Goal: Information Seeking & Learning: Learn about a topic

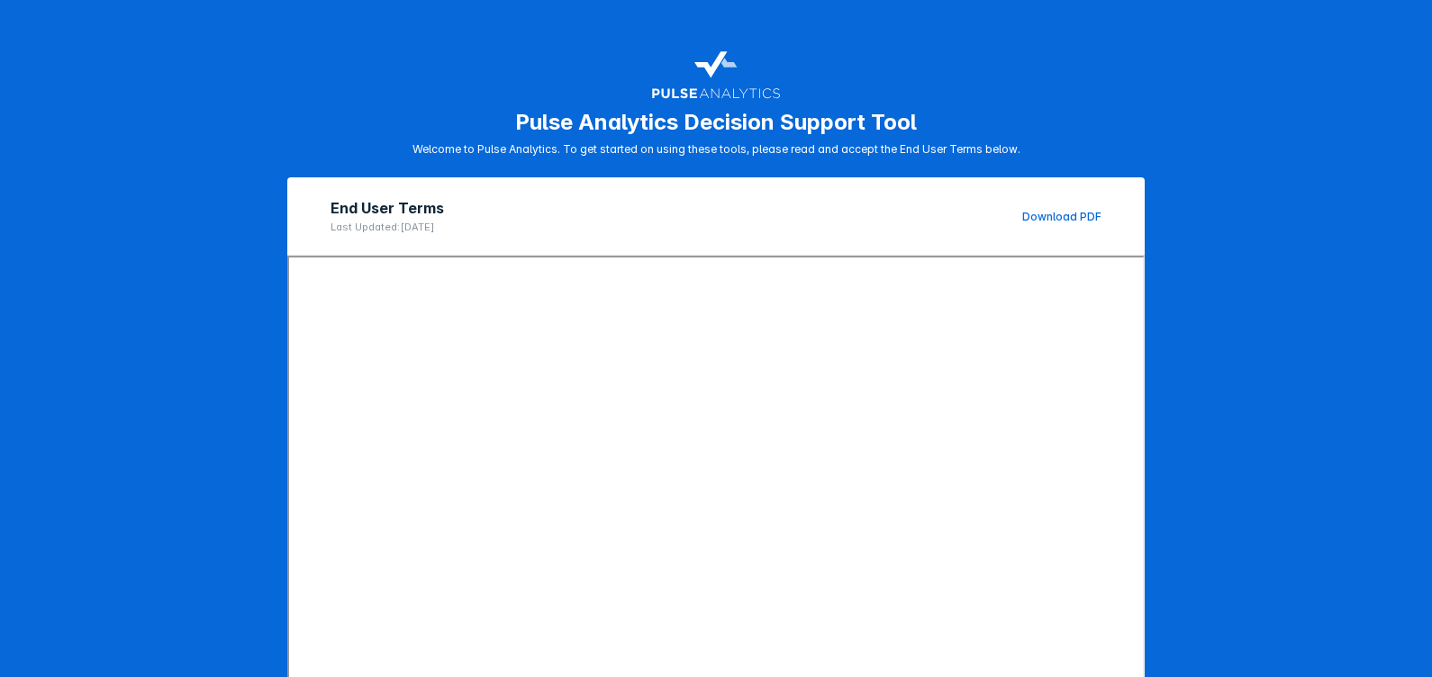
scroll to position [178, 0]
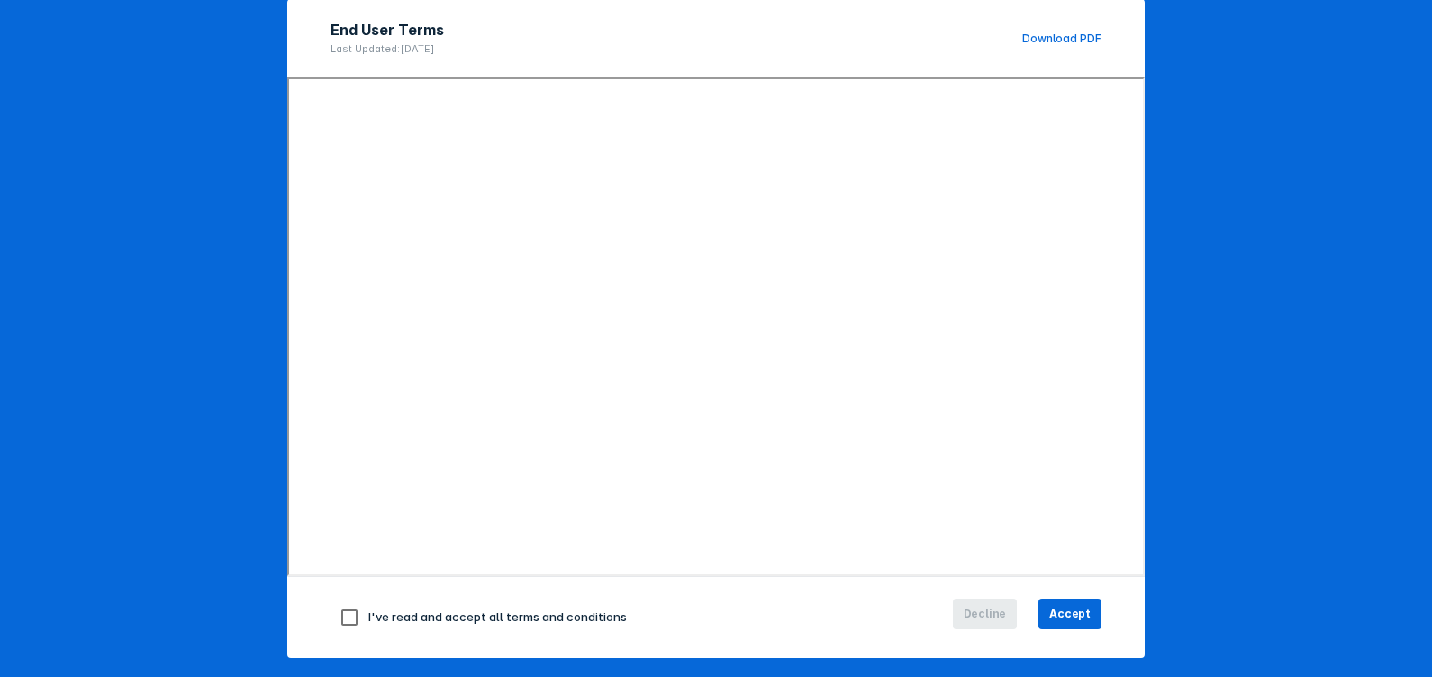
click at [331, 622] on input "checkbox" at bounding box center [350, 618] width 38 height 38
checkbox input "true"
click at [1064, 615] on span "Accept" at bounding box center [1069, 614] width 41 height 16
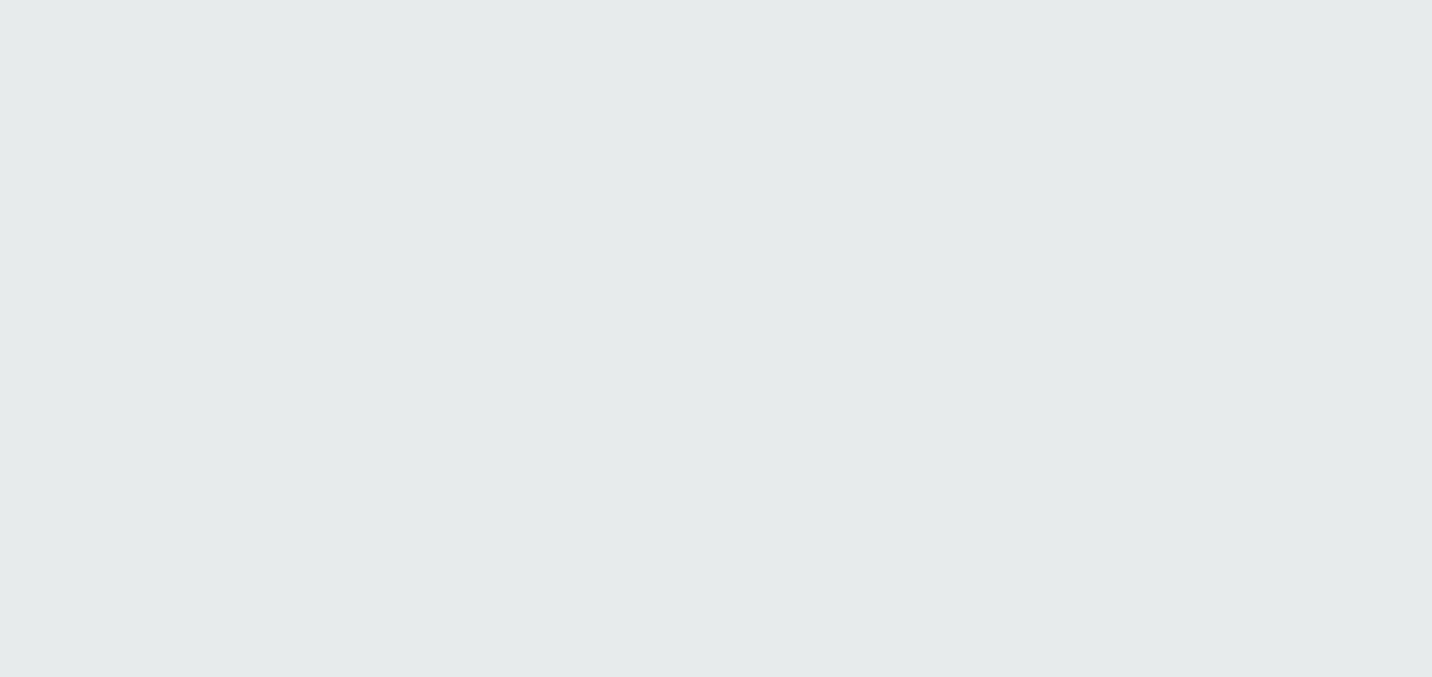
click at [1064, 0] on html "Printing this webpage has been disabled. This tool is intended for internal pla…" at bounding box center [716, 0] width 1432 height 0
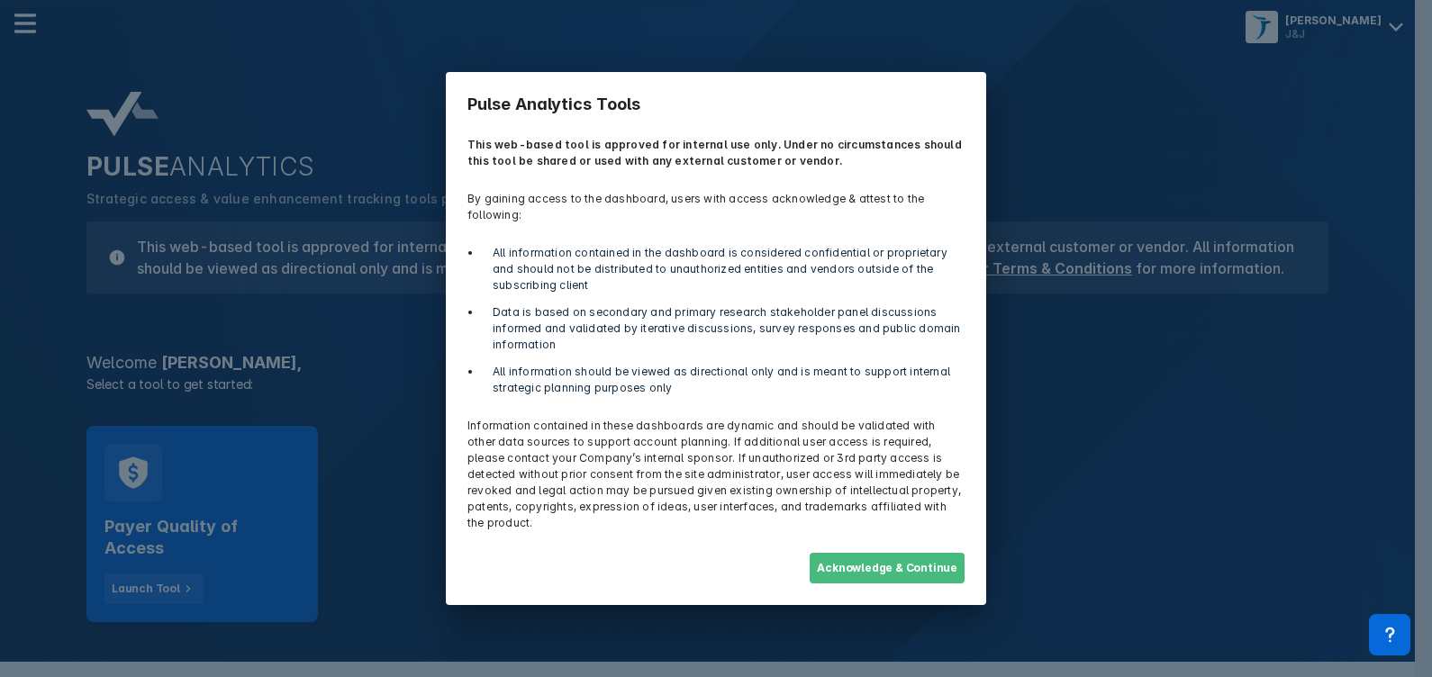
click at [940, 553] on button "Acknowledge & Continue" at bounding box center [887, 568] width 155 height 31
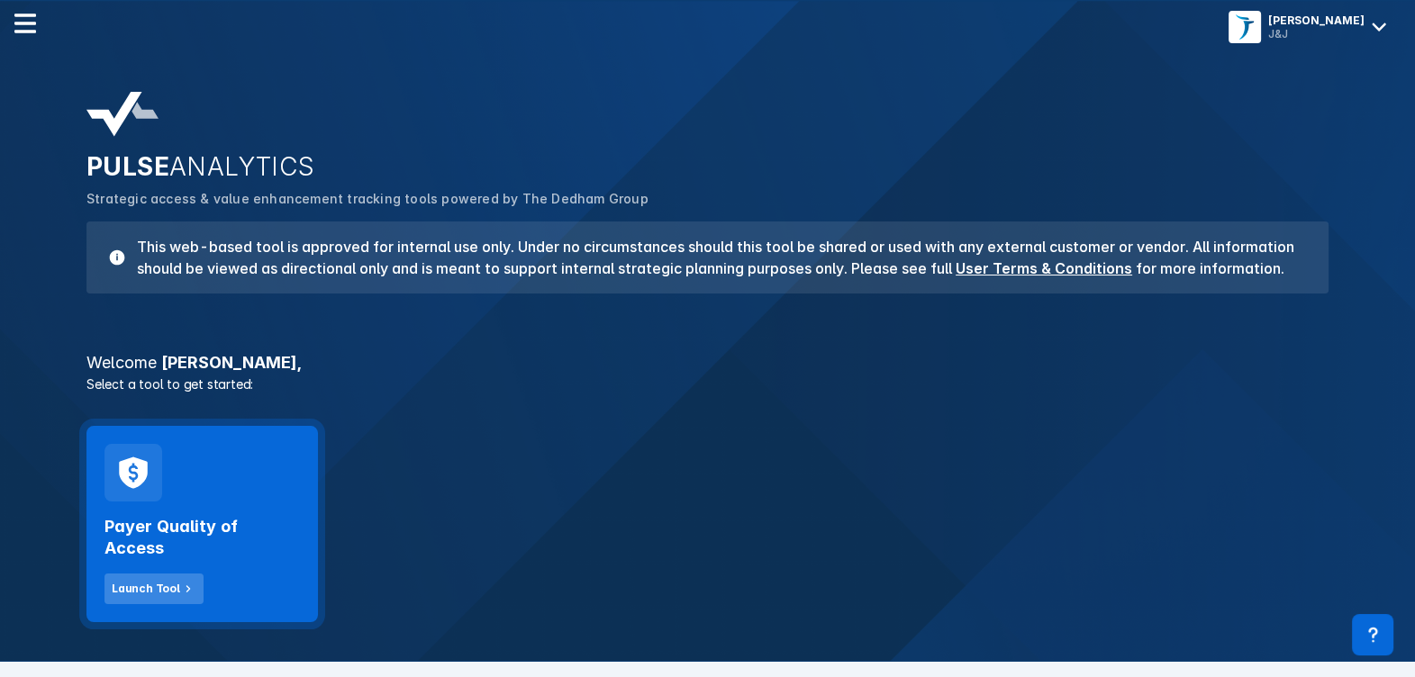
click at [176, 574] on button "Launch Tool" at bounding box center [153, 589] width 99 height 31
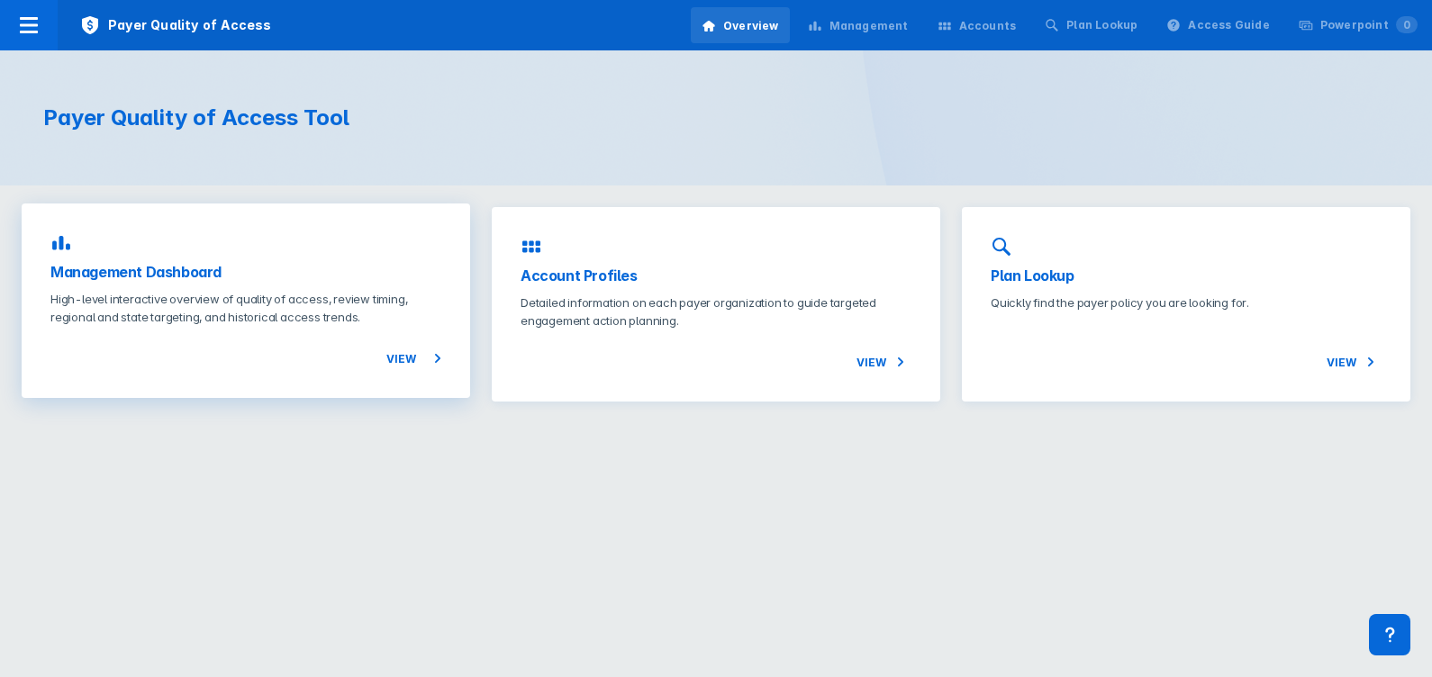
click at [397, 359] on span "View" at bounding box center [413, 359] width 55 height 22
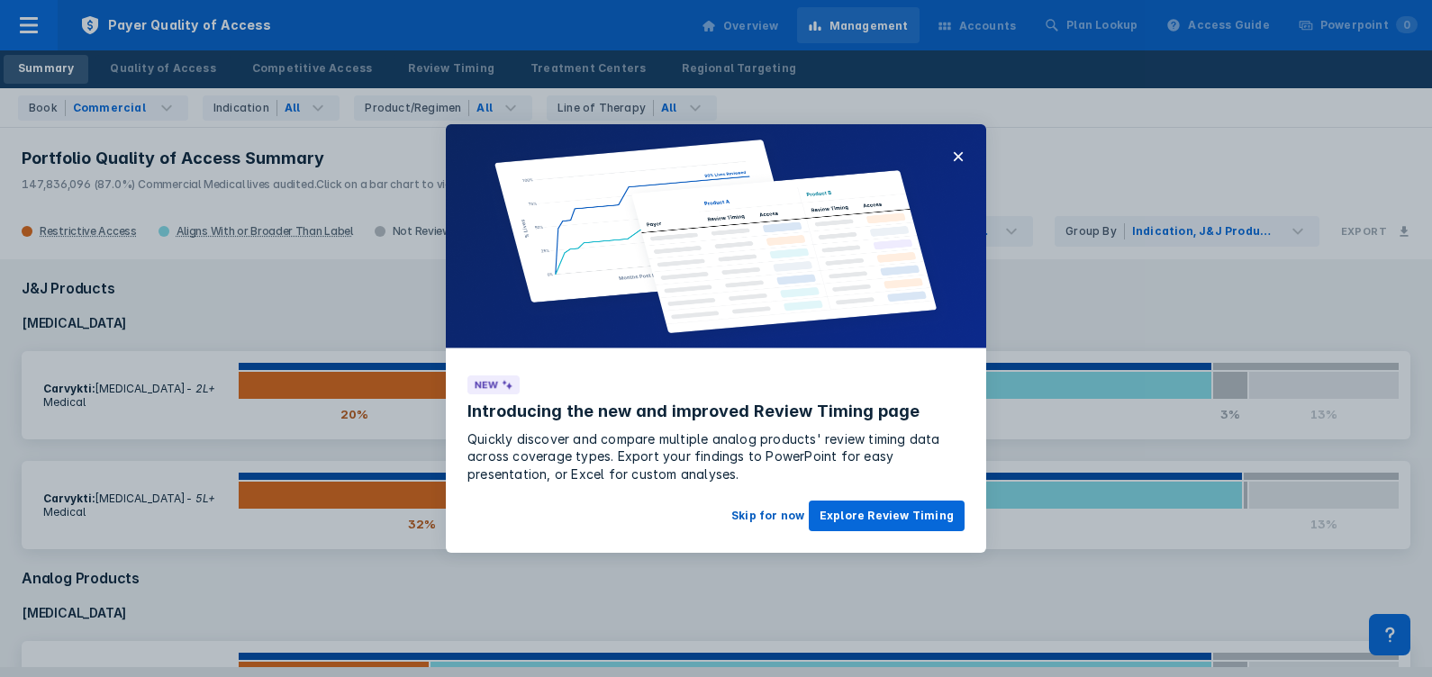
click at [779, 515] on button "Skip for now" at bounding box center [768, 516] width 95 height 31
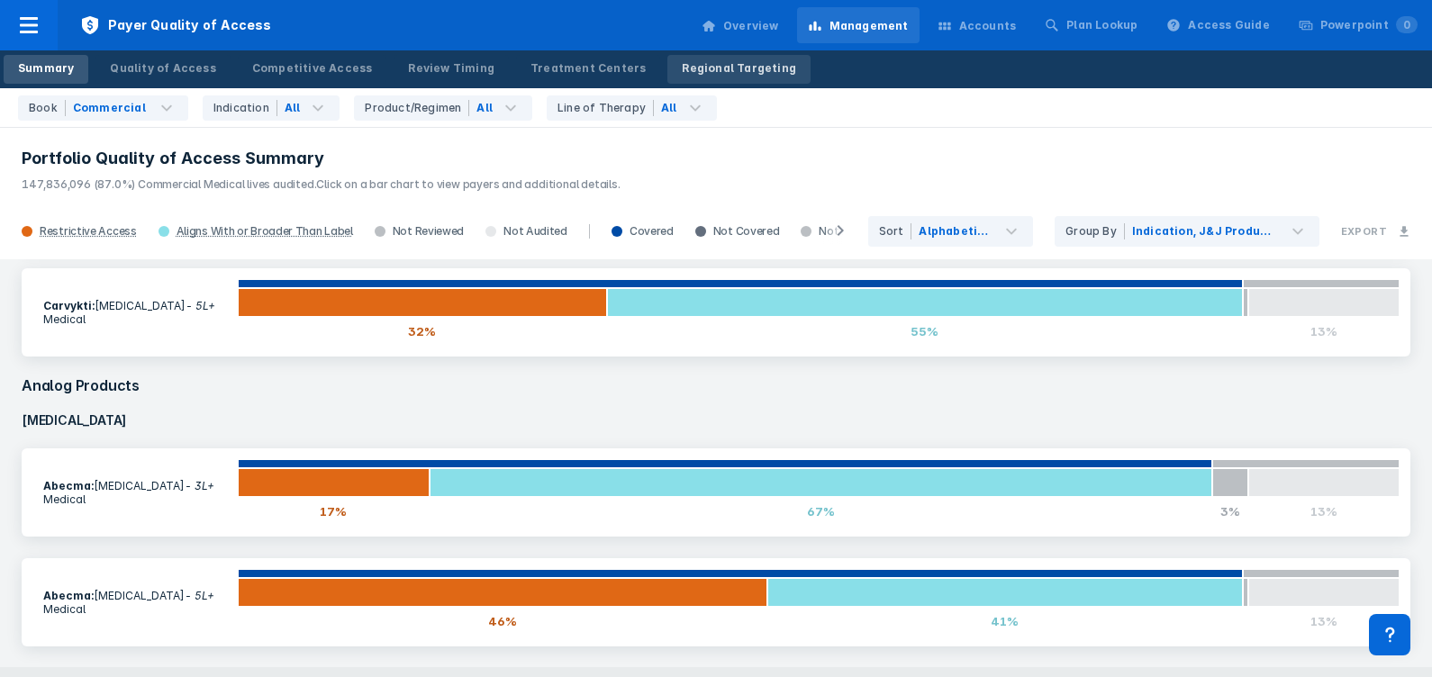
click at [719, 65] on div "Regional Targeting" at bounding box center [739, 68] width 114 height 16
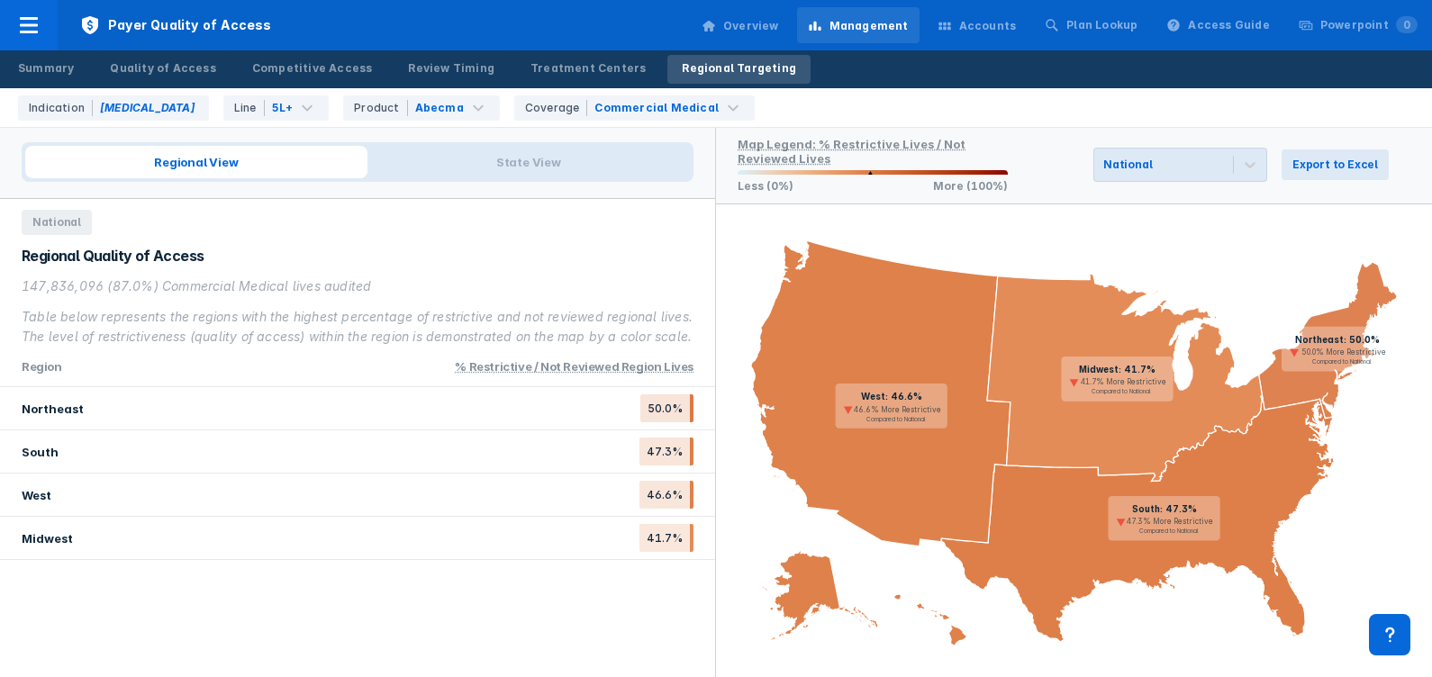
click at [1307, 379] on icon at bounding box center [1328, 340] width 139 height 157
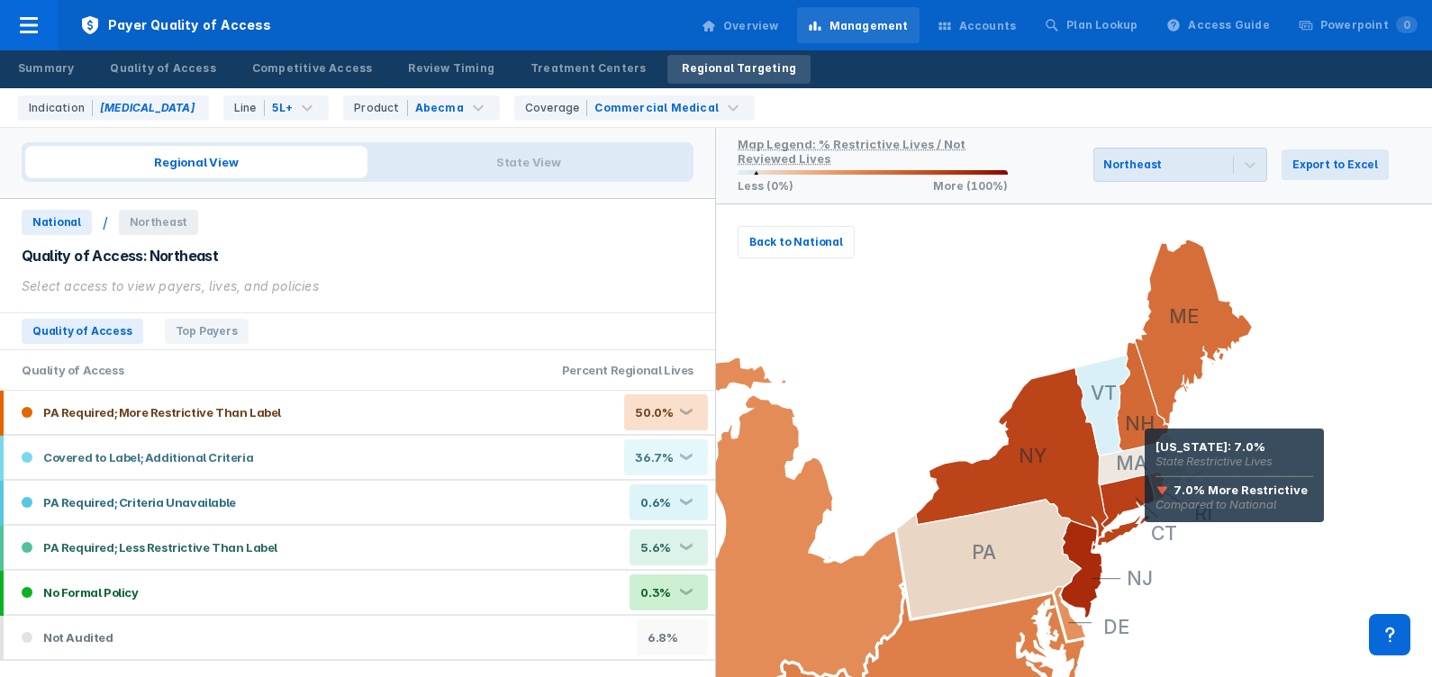
click at [1145, 454] on icon at bounding box center [1154, 462] width 111 height 59
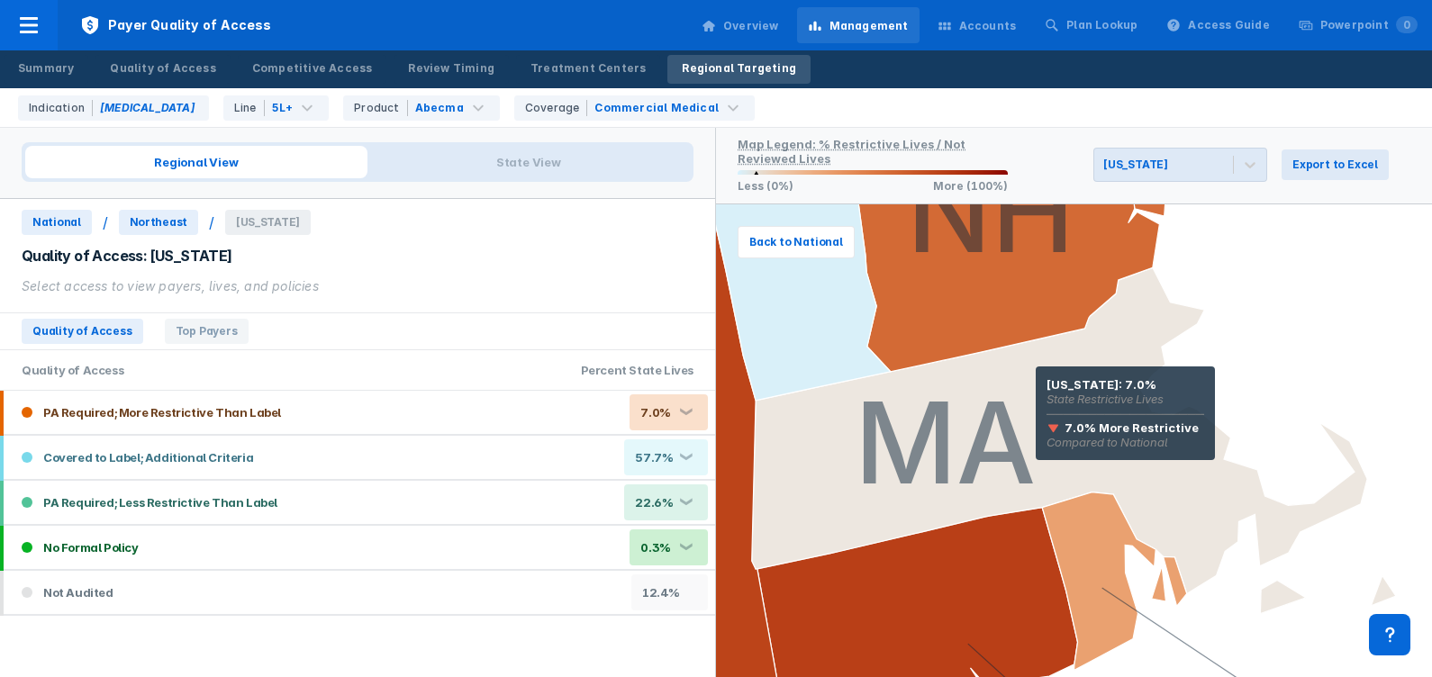
click at [1036, 392] on icon at bounding box center [1074, 441] width 644 height 347
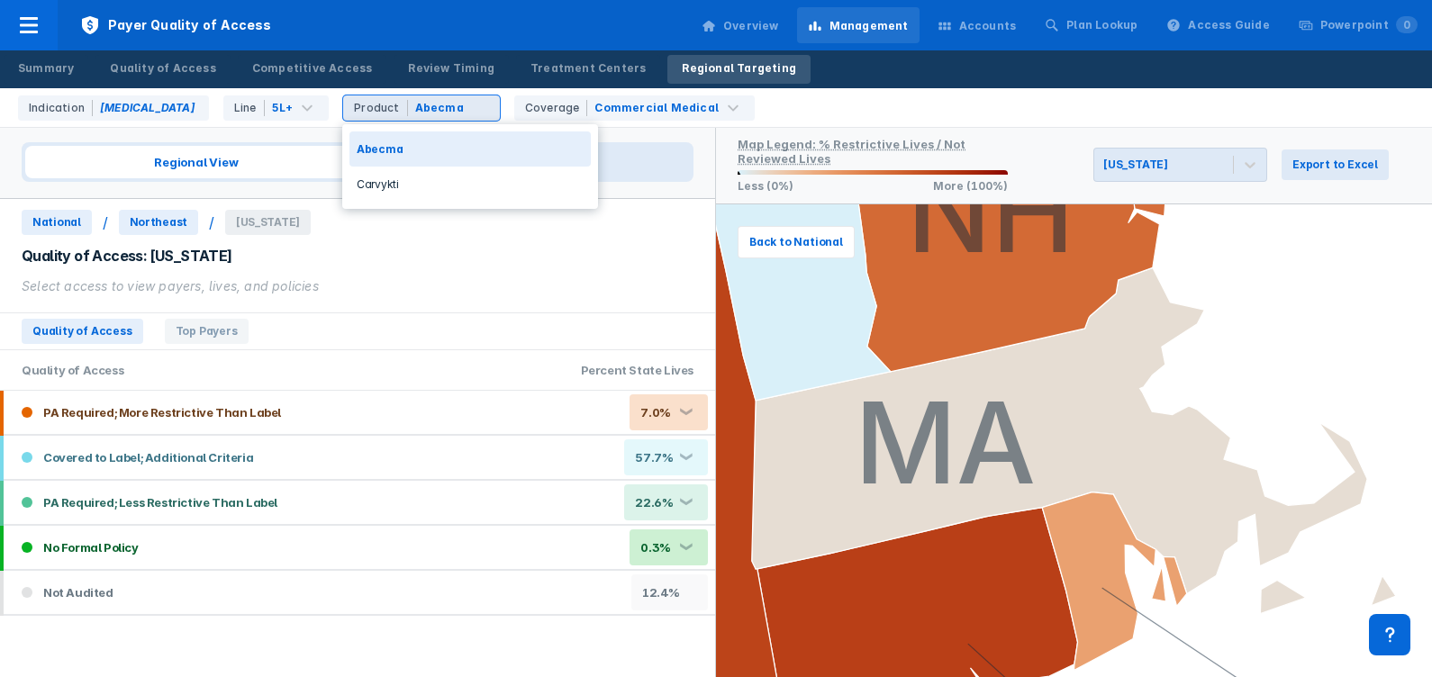
click at [450, 108] on div "Abecma" at bounding box center [439, 108] width 49 height 16
click at [455, 176] on div "Carvykti" at bounding box center [469, 184] width 241 height 35
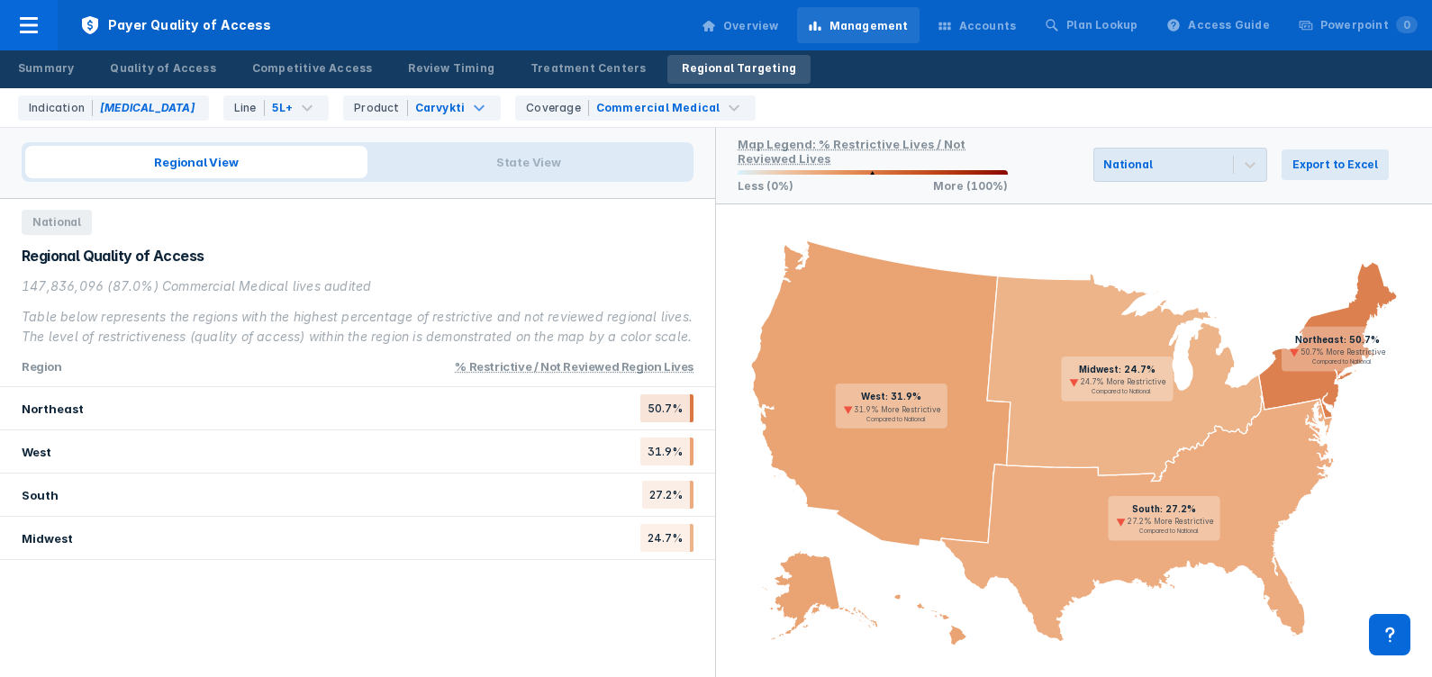
click at [1308, 383] on icon at bounding box center [1328, 340] width 139 height 157
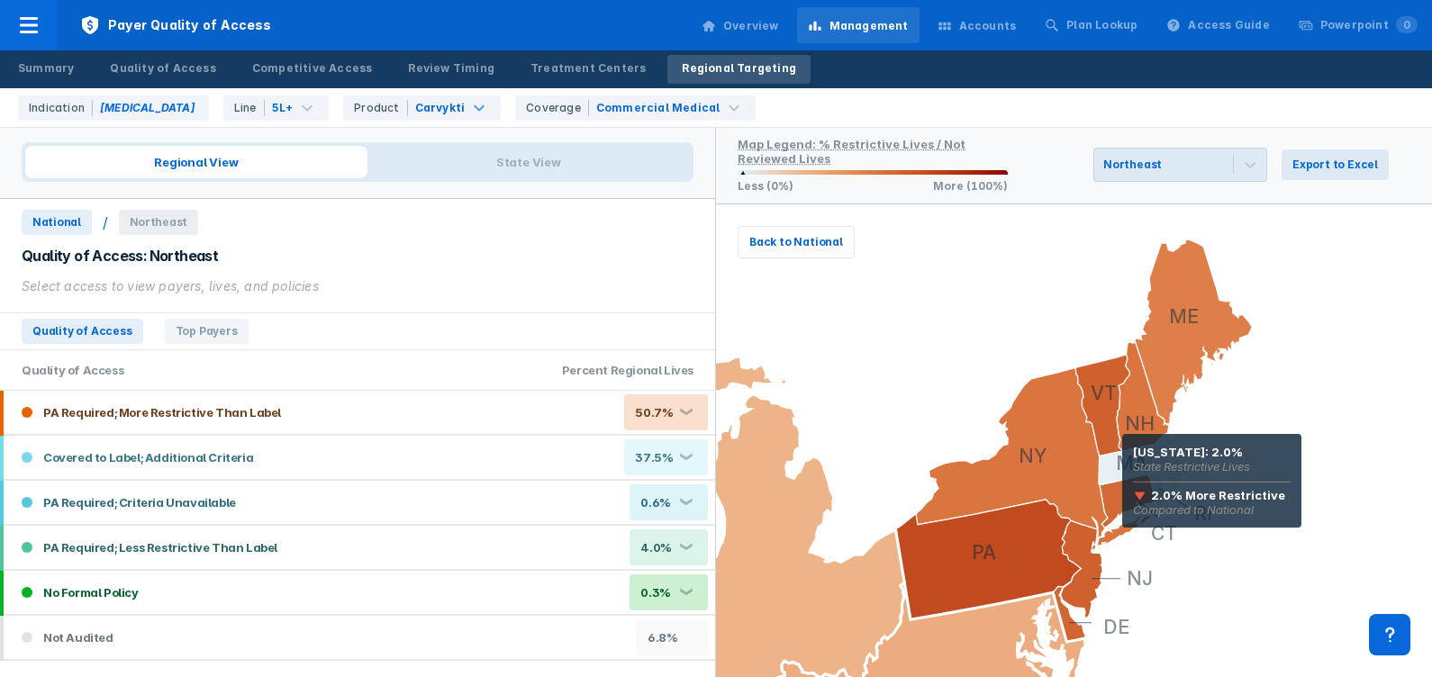
click at [1122, 459] on icon at bounding box center [1154, 462] width 111 height 59
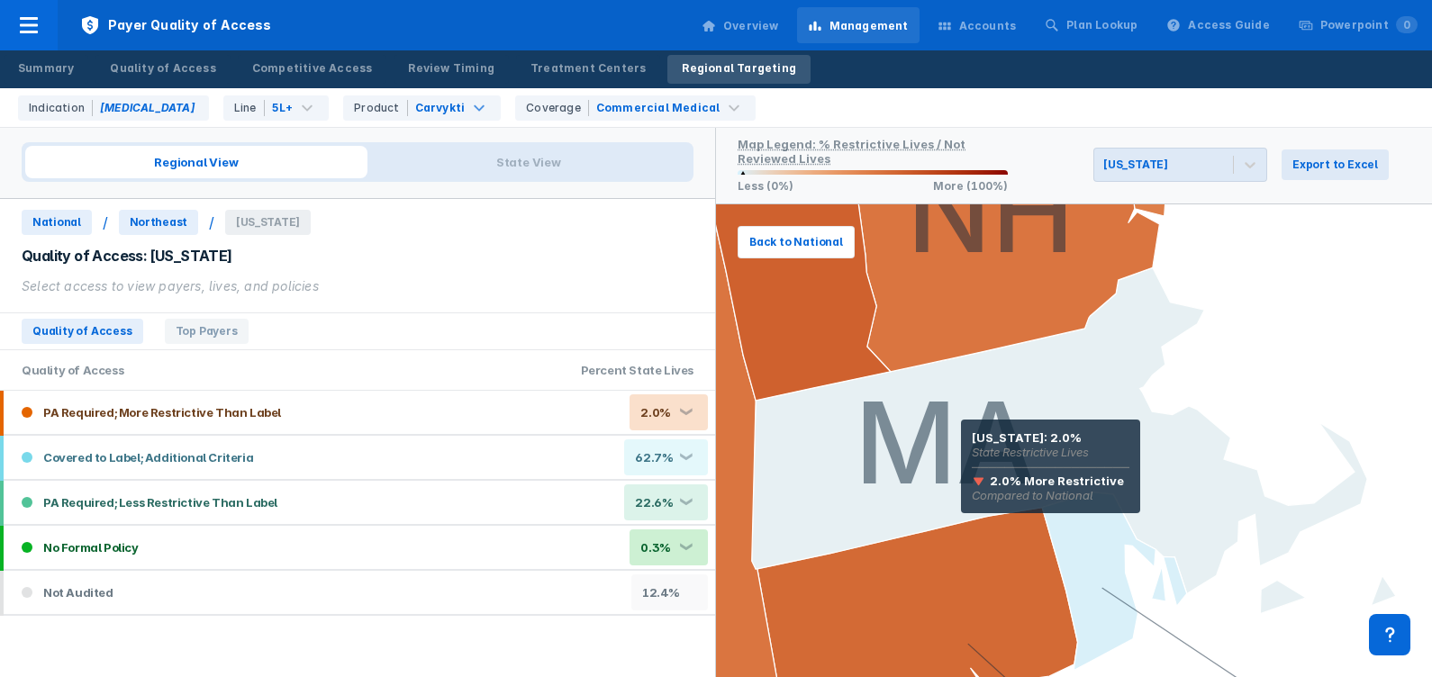
click at [961, 445] on icon at bounding box center [1074, 441] width 644 height 347
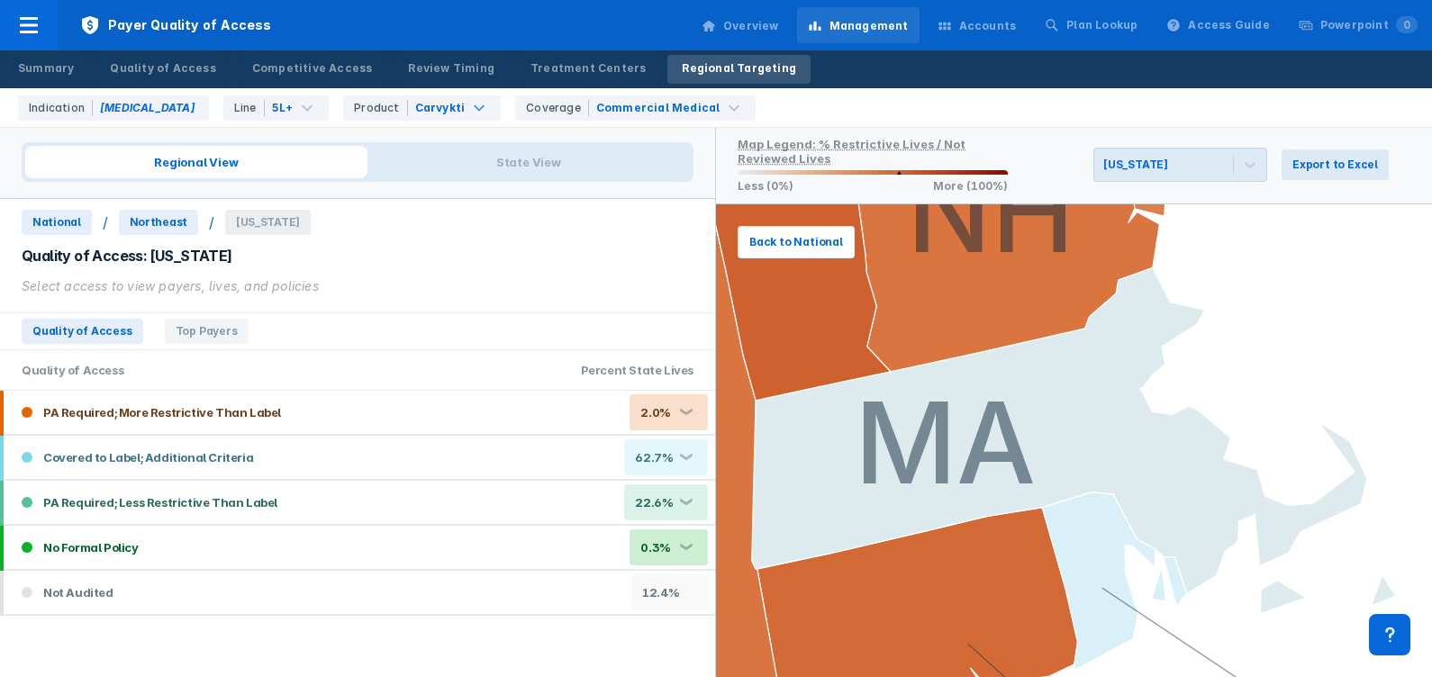
click at [1002, 24] on div "Accounts" at bounding box center [988, 26] width 58 height 16
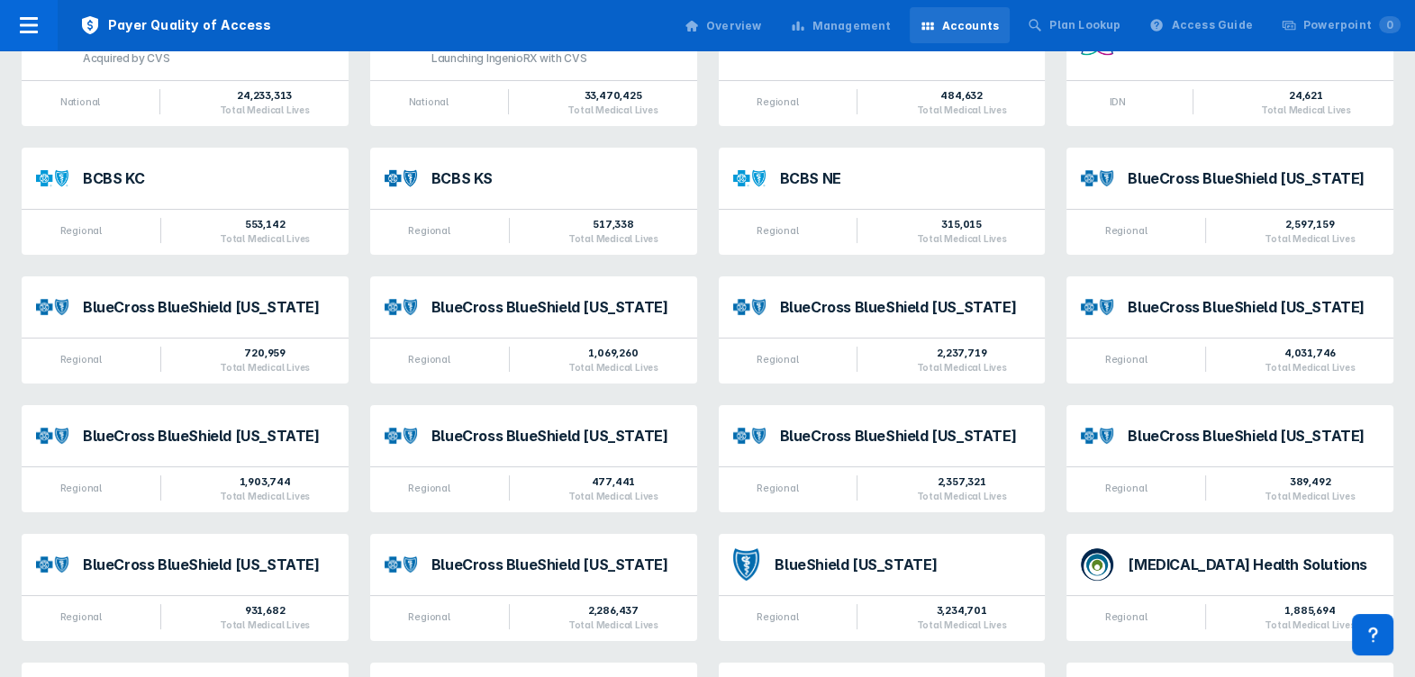
scroll to position [262, 0]
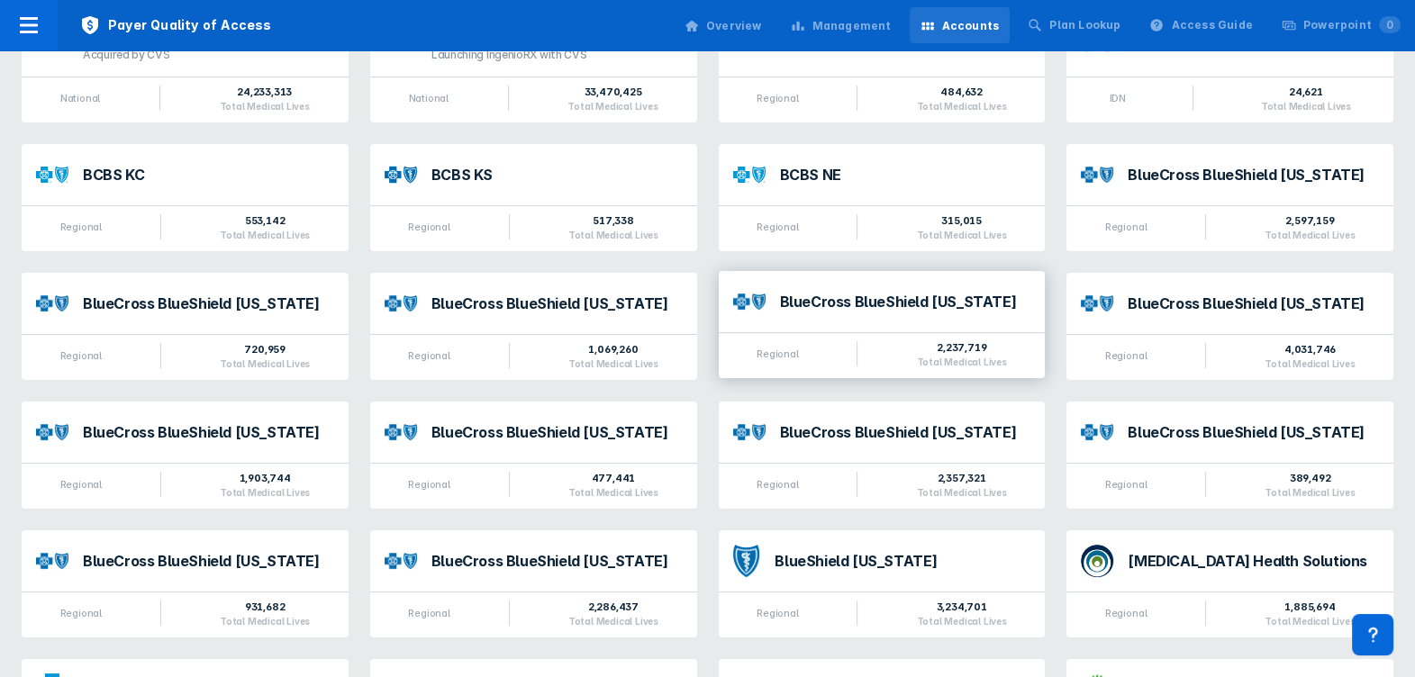
click at [836, 297] on div "BlueCross BlueShield Massachusetts" at bounding box center [905, 302] width 251 height 14
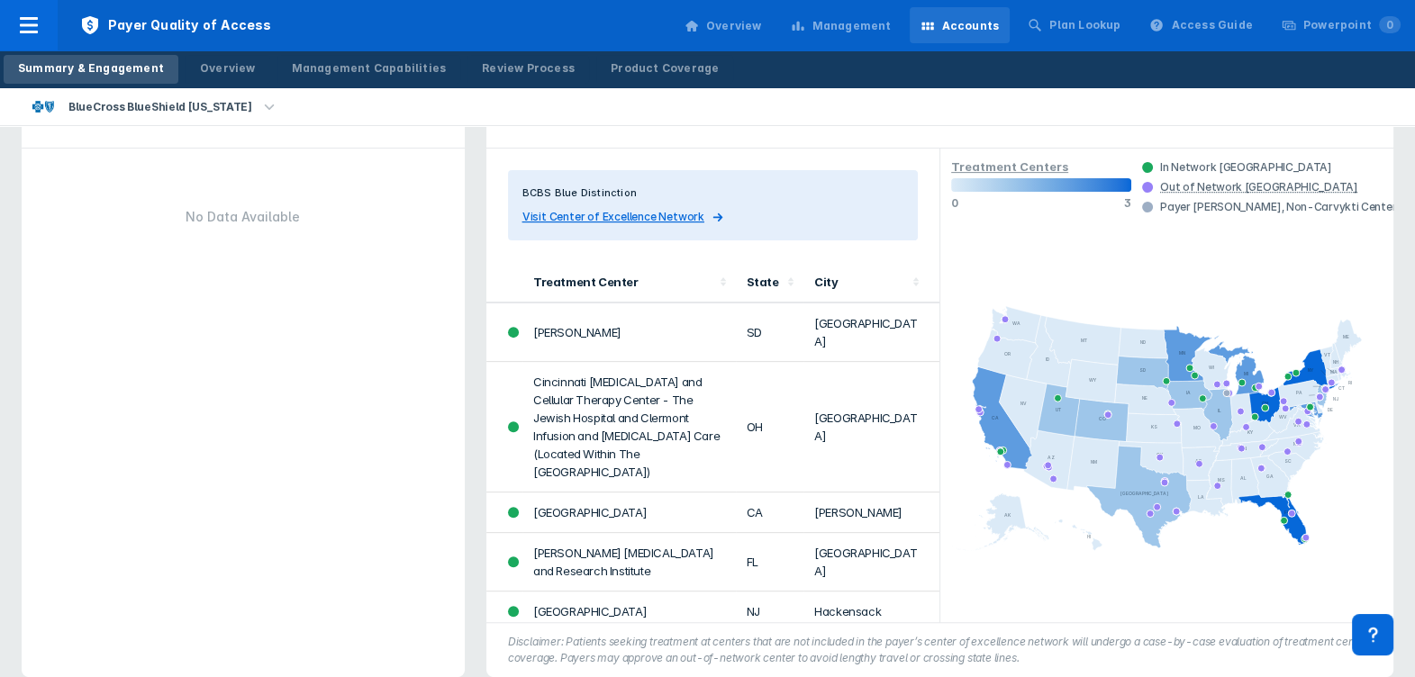
click at [691, 493] on td "City of Hope National Medical Center" at bounding box center [628, 513] width 213 height 41
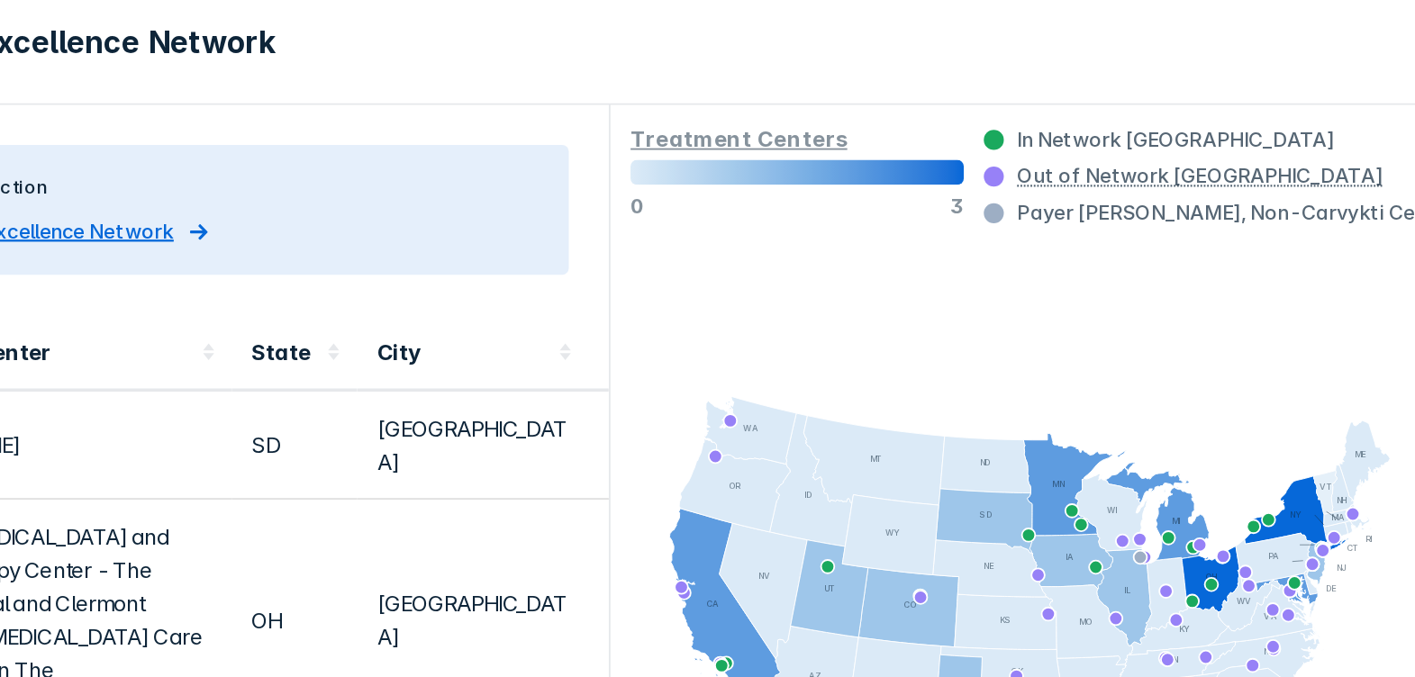
scroll to position [645, 0]
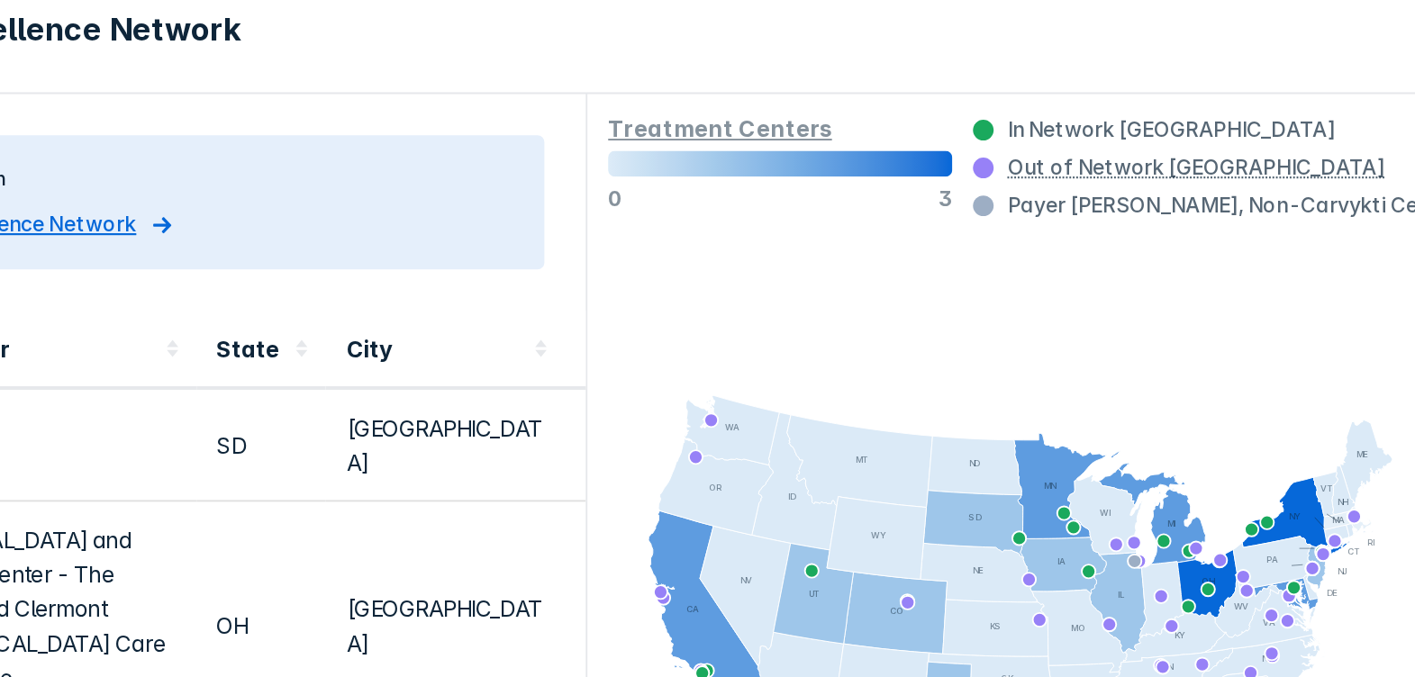
drag, startPoint x: 1335, startPoint y: 493, endPoint x: 1152, endPoint y: 388, distance: 210.6
click at [1152, 388] on icon "AL AK AZ AR CA CO CT DE FL GA HI ID IL IN IA KS KY LA ME MD MA MI MN MS MO MT N…" at bounding box center [1166, 551] width 431 height 369
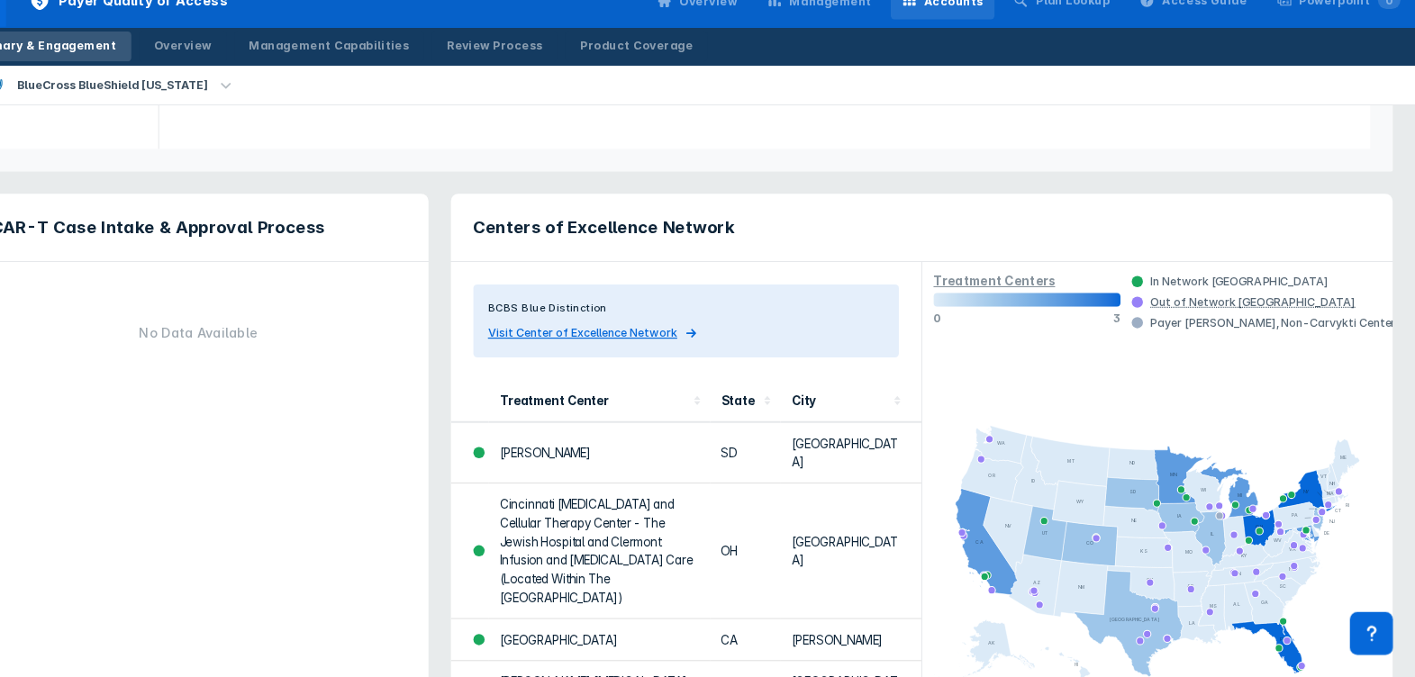
scroll to position [653, 0]
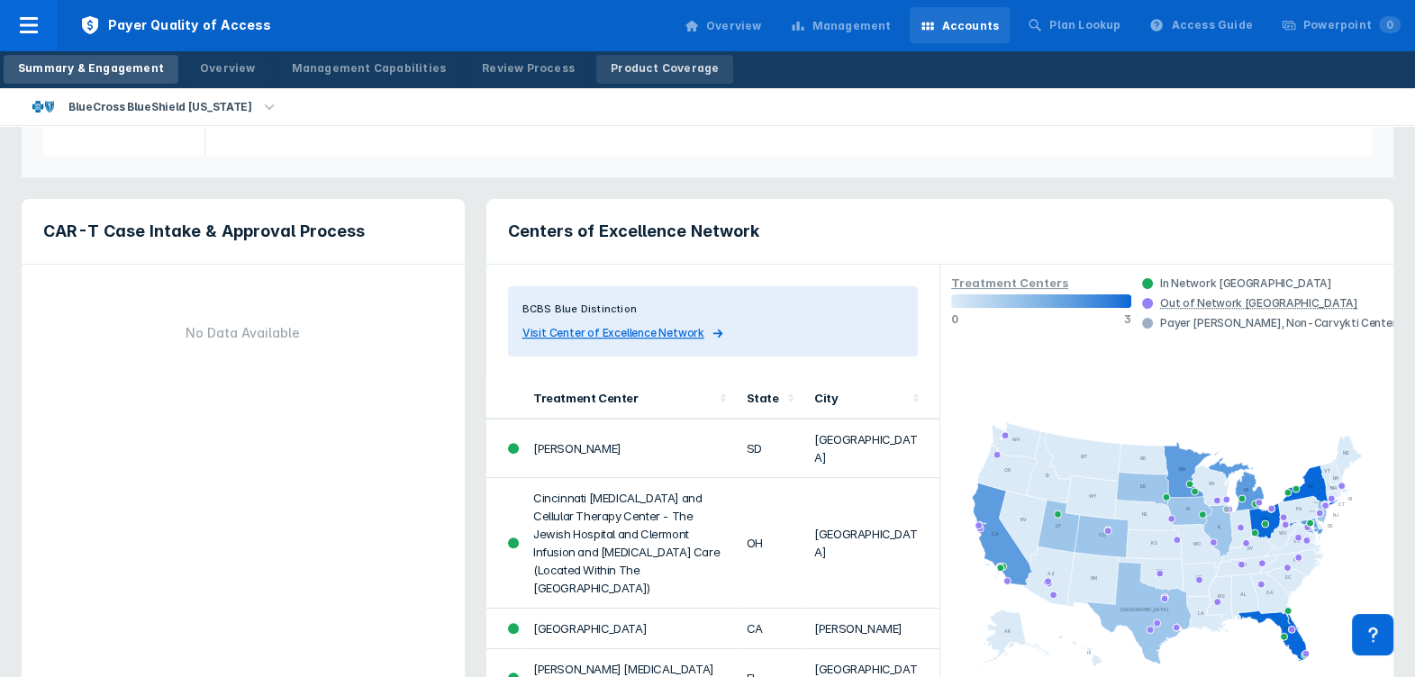
click at [622, 76] on div "Product Coverage" at bounding box center [665, 68] width 108 height 16
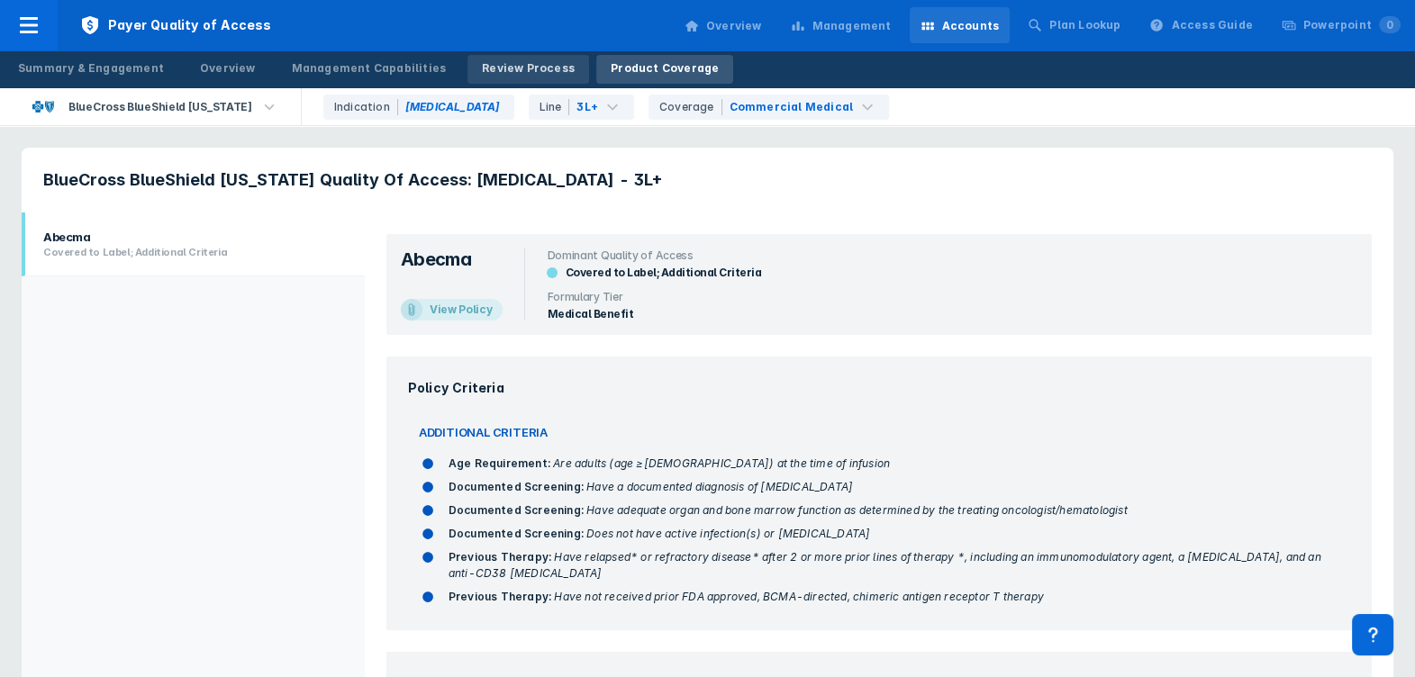
click at [504, 62] on div "Review Process" at bounding box center [528, 68] width 93 height 16
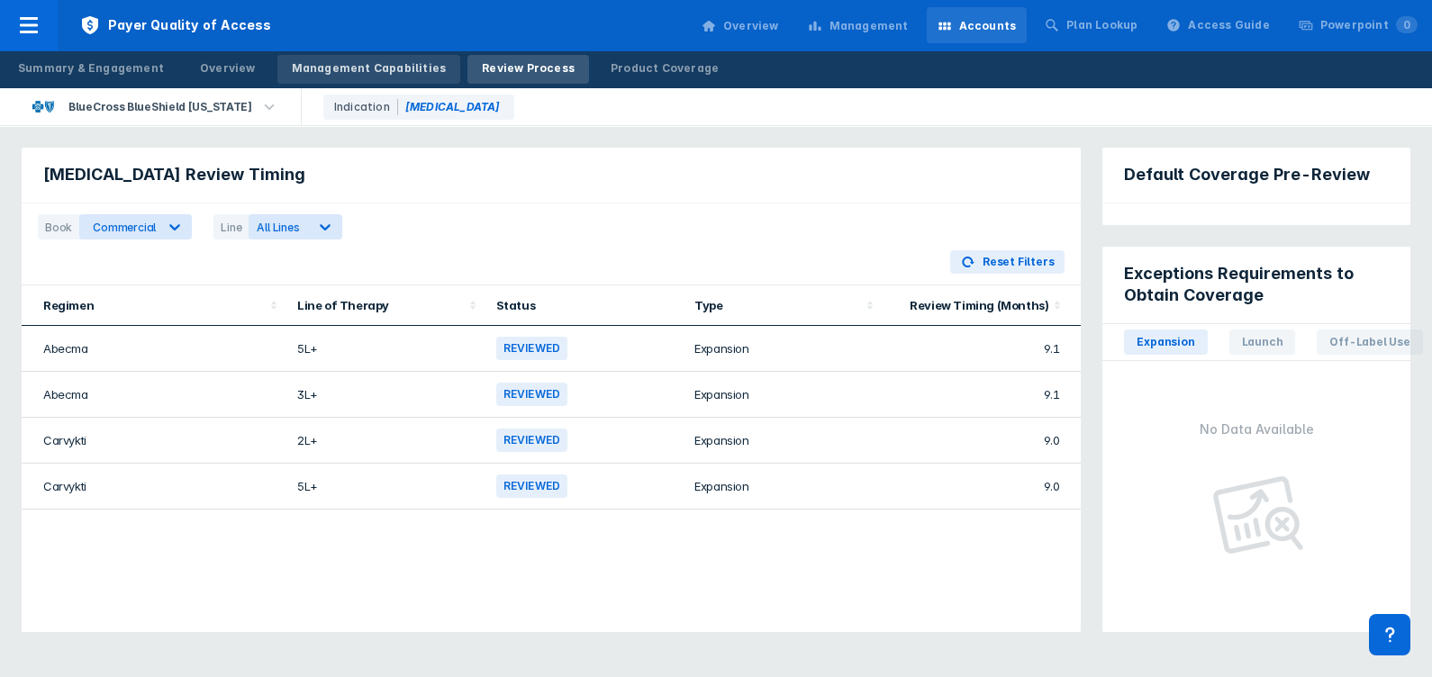
click at [375, 65] on div "Management Capabilities" at bounding box center [369, 68] width 155 height 16
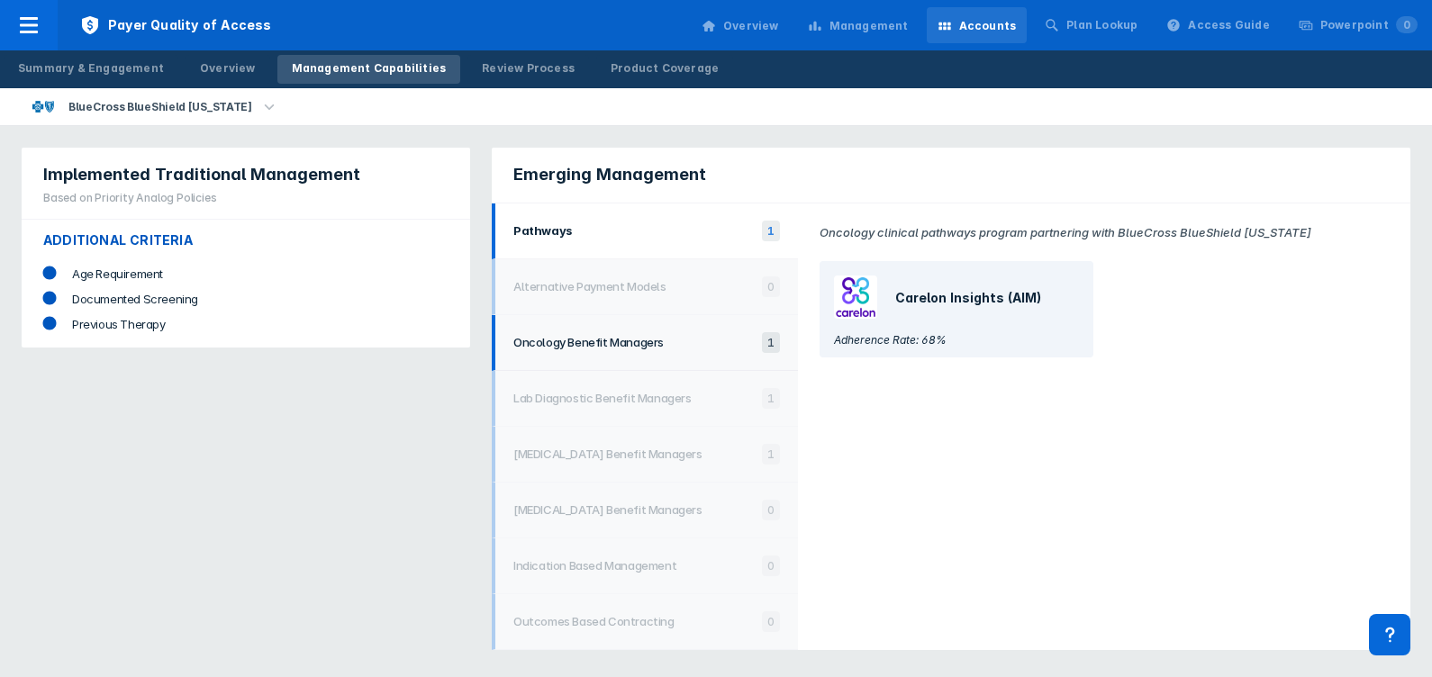
click at [643, 348] on div "Oncology Benefit Managers" at bounding box center [633, 343] width 240 height 16
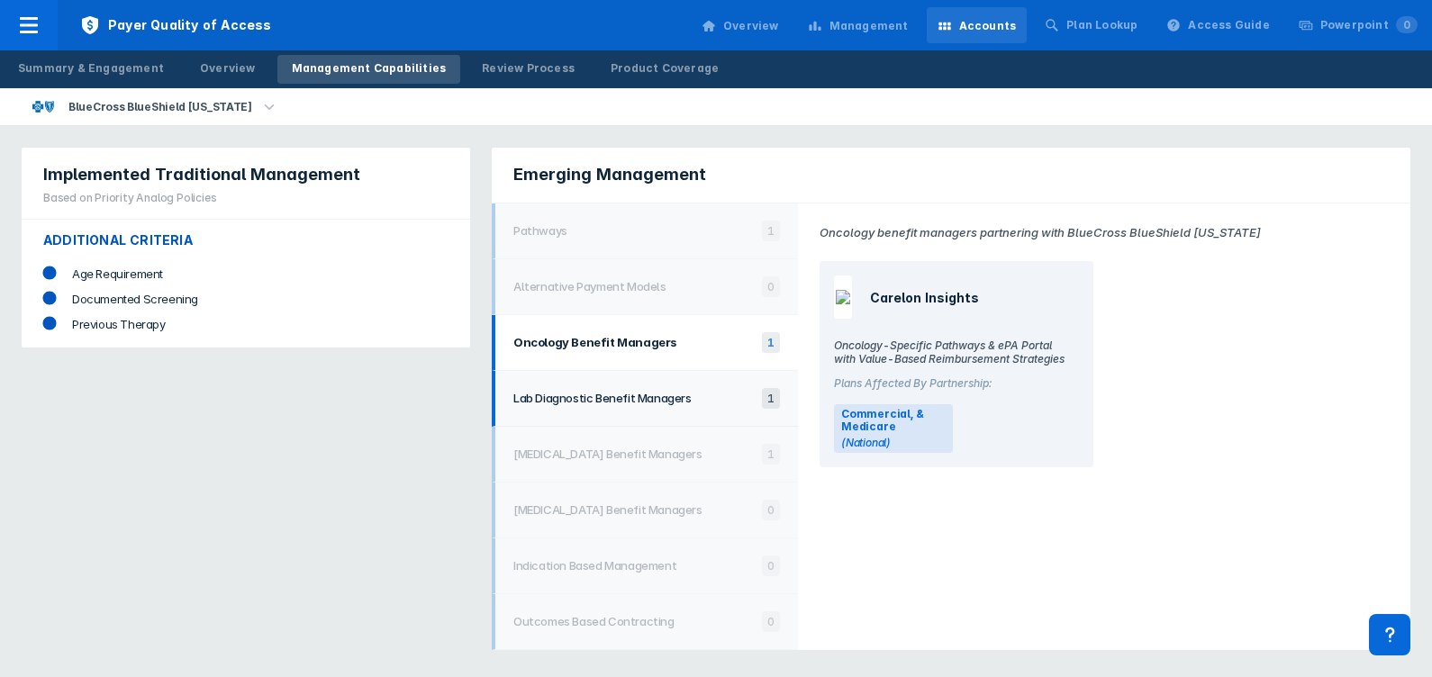
click at [648, 408] on li "Lab Diagnostic Benefit Managers 1" at bounding box center [645, 399] width 306 height 56
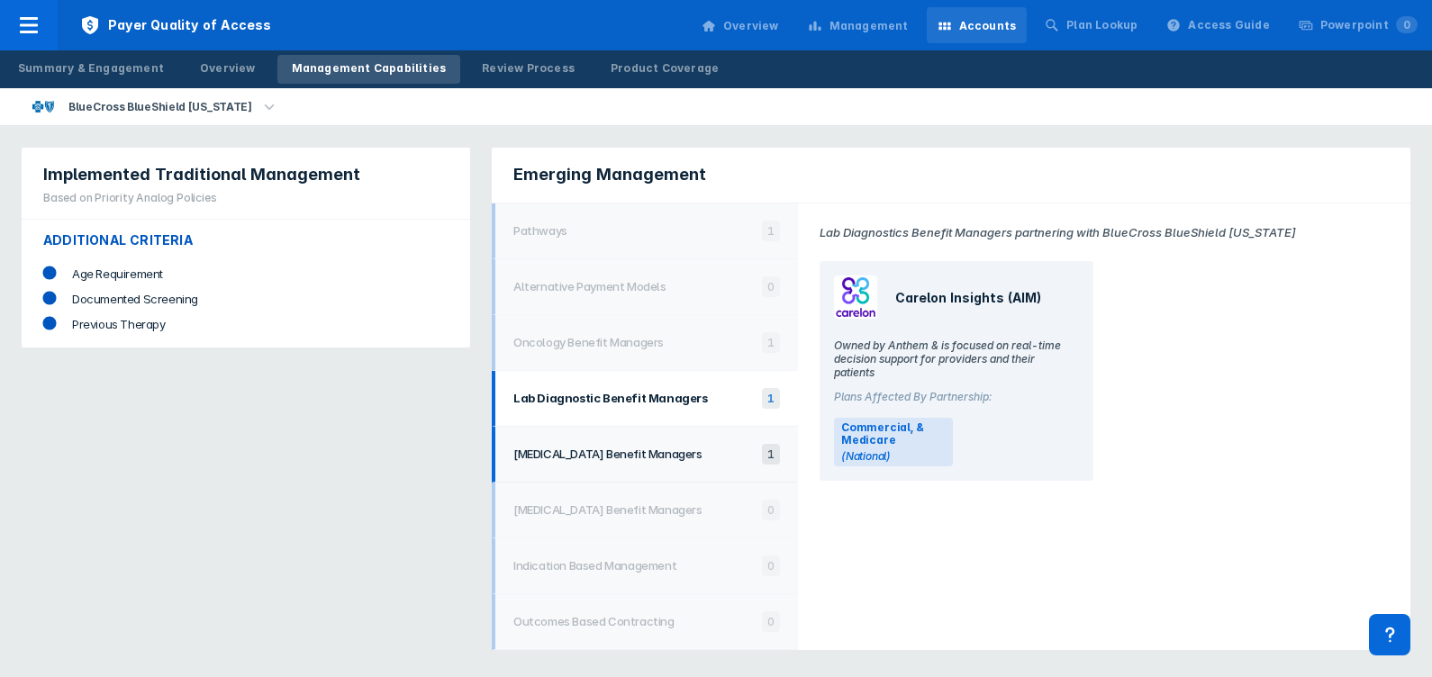
click at [652, 447] on h1 "Radiology Benefit Managers" at bounding box center [633, 454] width 240 height 14
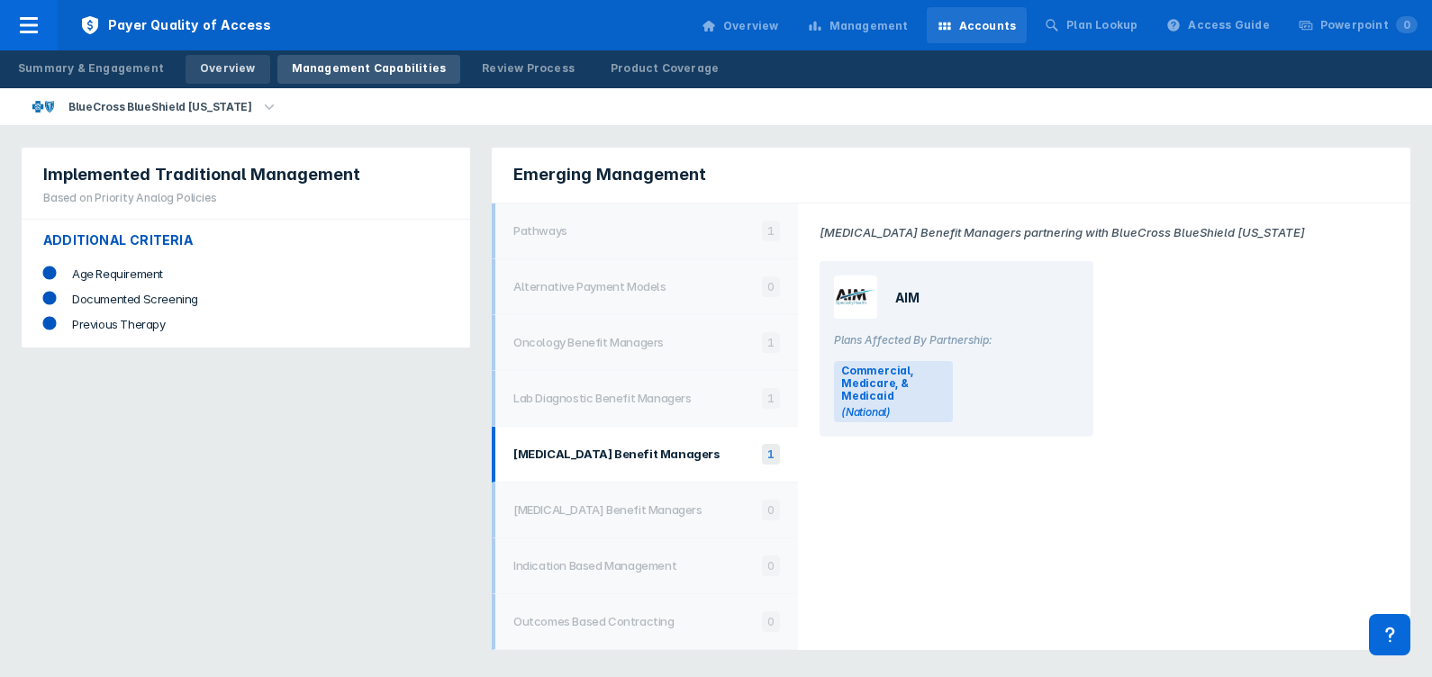
click at [213, 60] on div "Overview" at bounding box center [228, 68] width 56 height 16
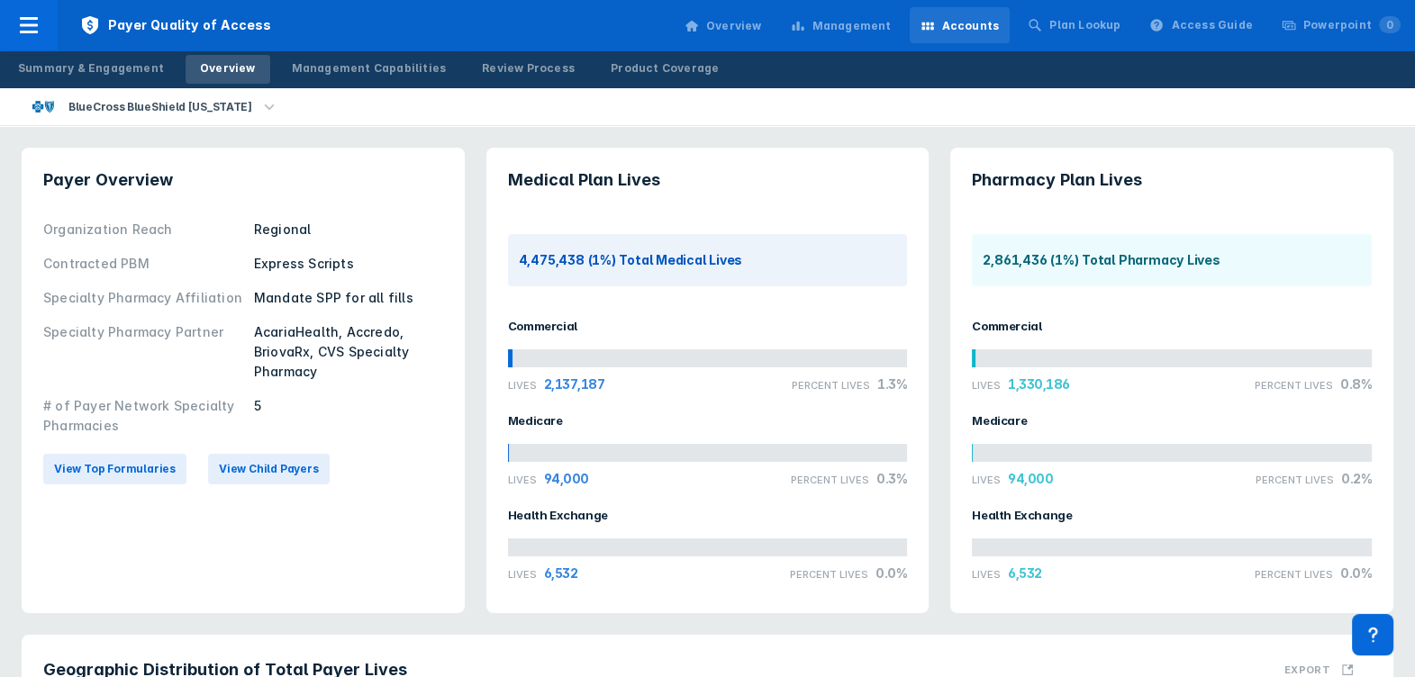
click at [380, 256] on div "Express Scripts" at bounding box center [348, 264] width 189 height 20
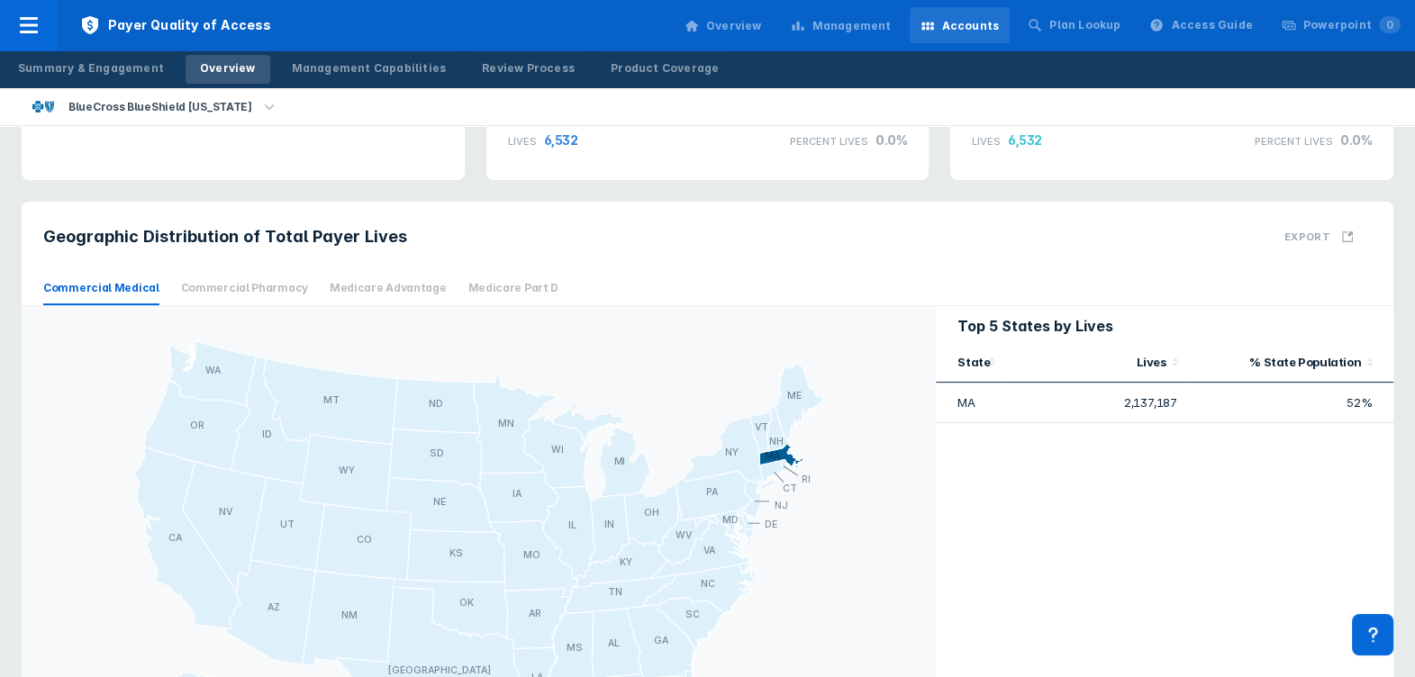
scroll to position [434, 0]
click at [781, 453] on icon at bounding box center [782, 455] width 46 height 24
click at [368, 291] on span "Medicare Advantage" at bounding box center [388, 287] width 117 height 33
click at [468, 283] on span "Medicare Part D" at bounding box center [513, 287] width 91 height 33
click at [358, 280] on span "Medicare Advantage" at bounding box center [388, 287] width 117 height 33
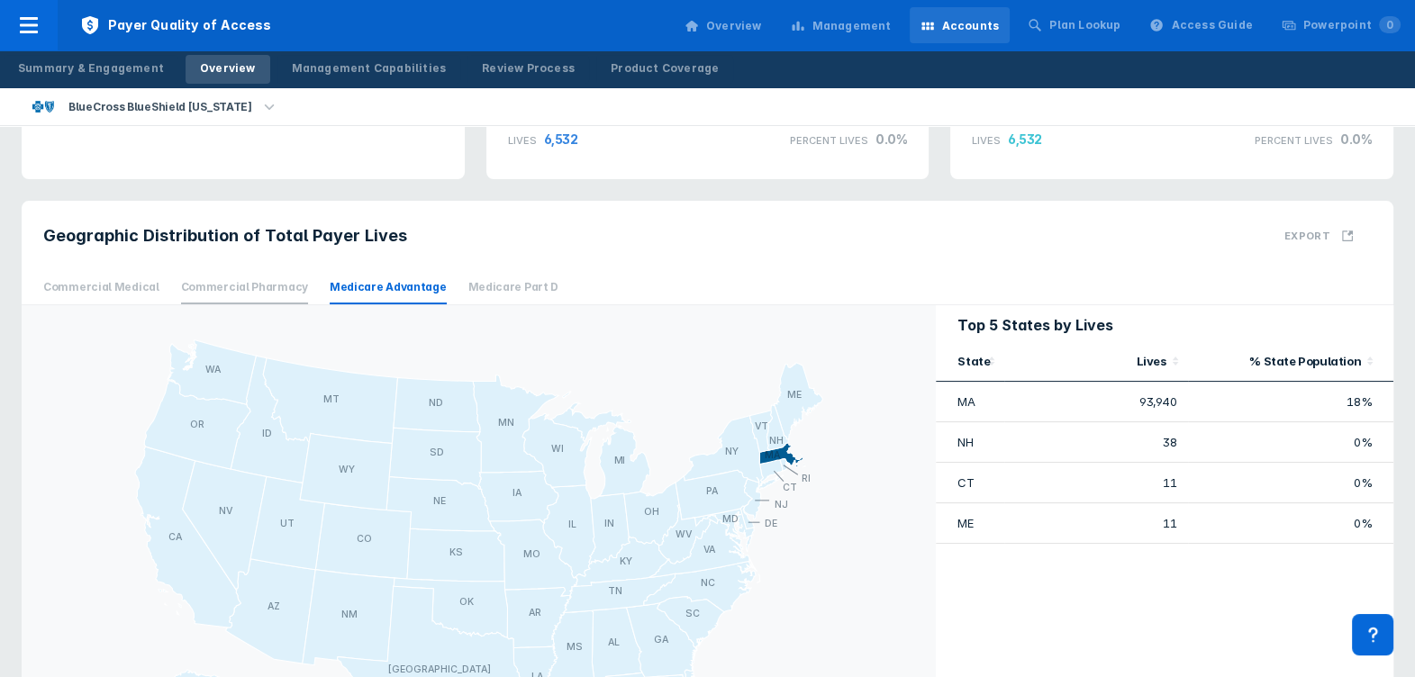
click at [226, 288] on span "Commercial Pharmacy" at bounding box center [244, 287] width 127 height 33
click at [115, 287] on span "Commercial Medical" at bounding box center [101, 287] width 116 height 33
